Goal: Task Accomplishment & Management: Manage account settings

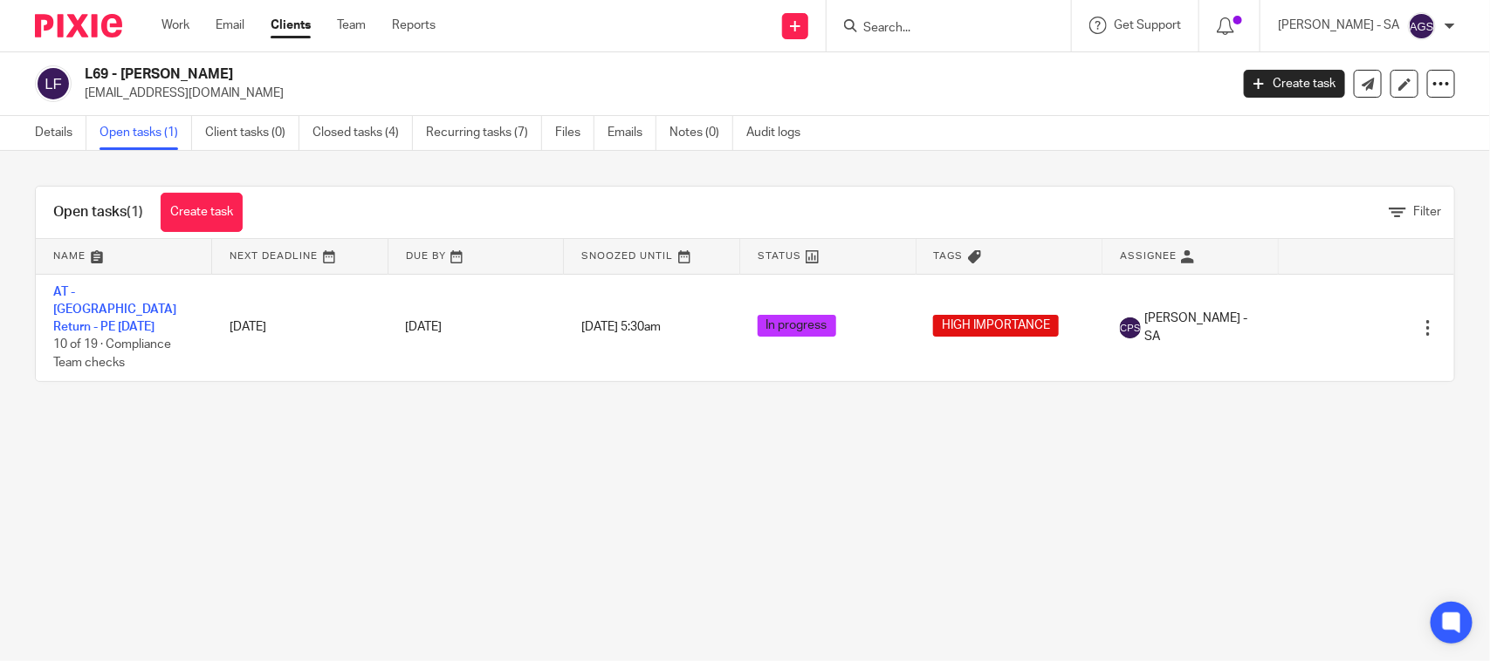
click at [141, 293] on link "AT - [GEOGRAPHIC_DATA] Return - PE [DATE]" at bounding box center [114, 310] width 123 height 48
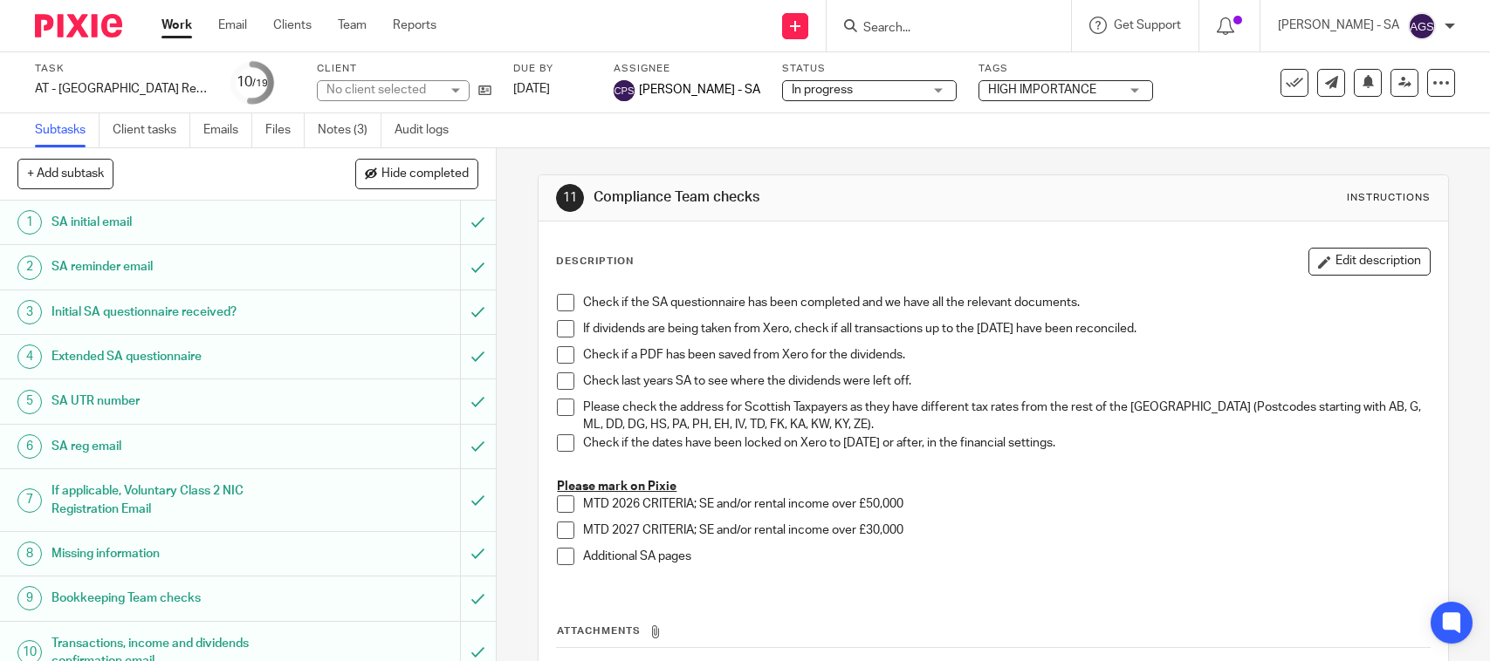
click at [341, 133] on link "Notes (3)" at bounding box center [350, 130] width 64 height 34
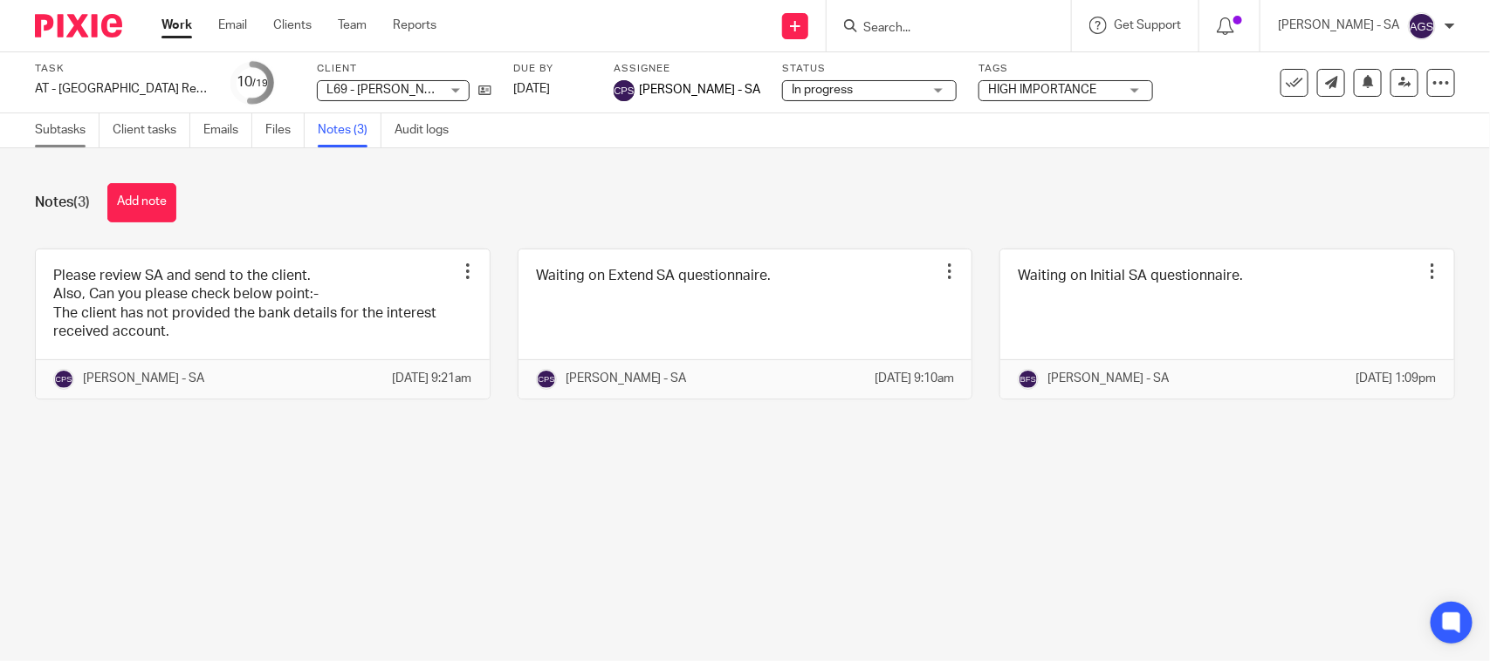
click at [45, 125] on link "Subtasks" at bounding box center [67, 130] width 65 height 34
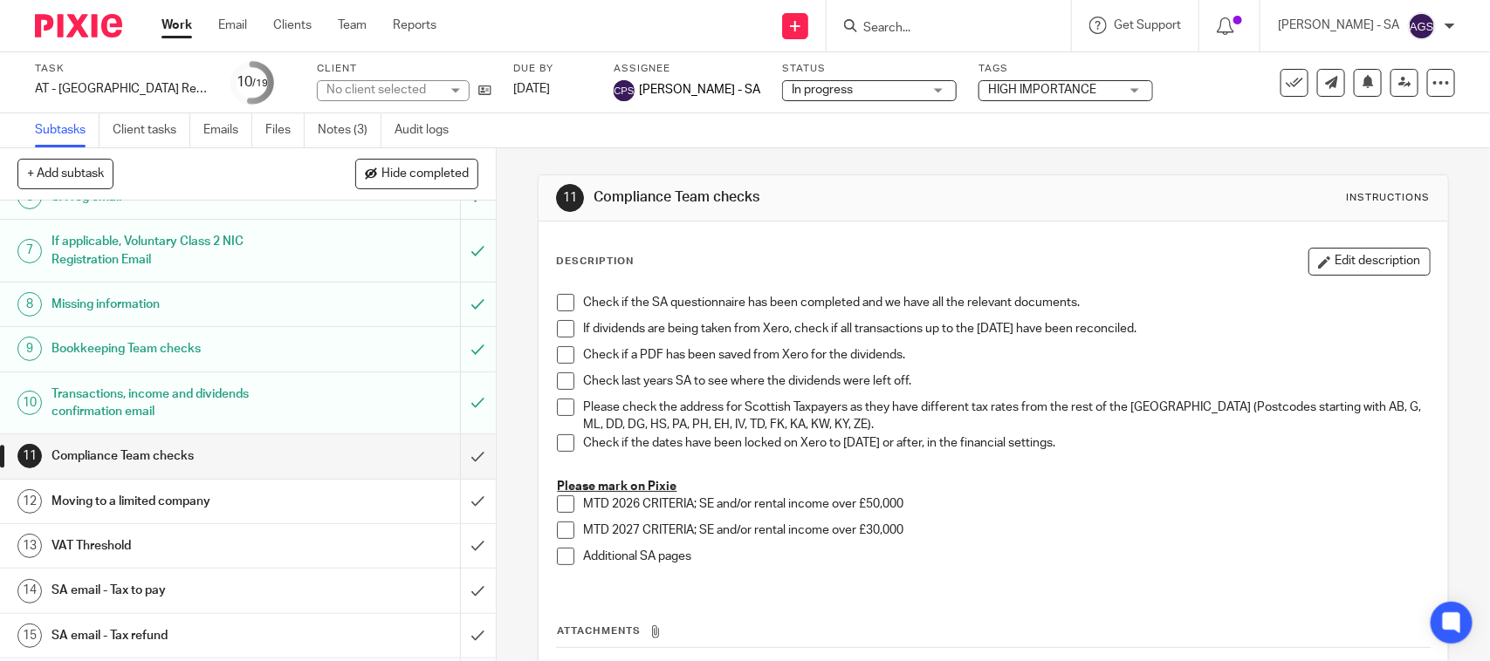
scroll to position [448, 0]
